Goal: Information Seeking & Learning: Compare options

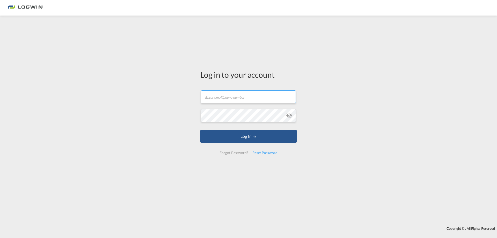
click at [218, 97] on input "text" at bounding box center [248, 96] width 95 height 13
type input "[PERSON_NAME][EMAIL_ADDRESS][PERSON_NAME][DOMAIN_NAME]"
click at [200, 130] on button "Log In" at bounding box center [248, 136] width 96 height 13
